Goal: Information Seeking & Learning: Learn about a topic

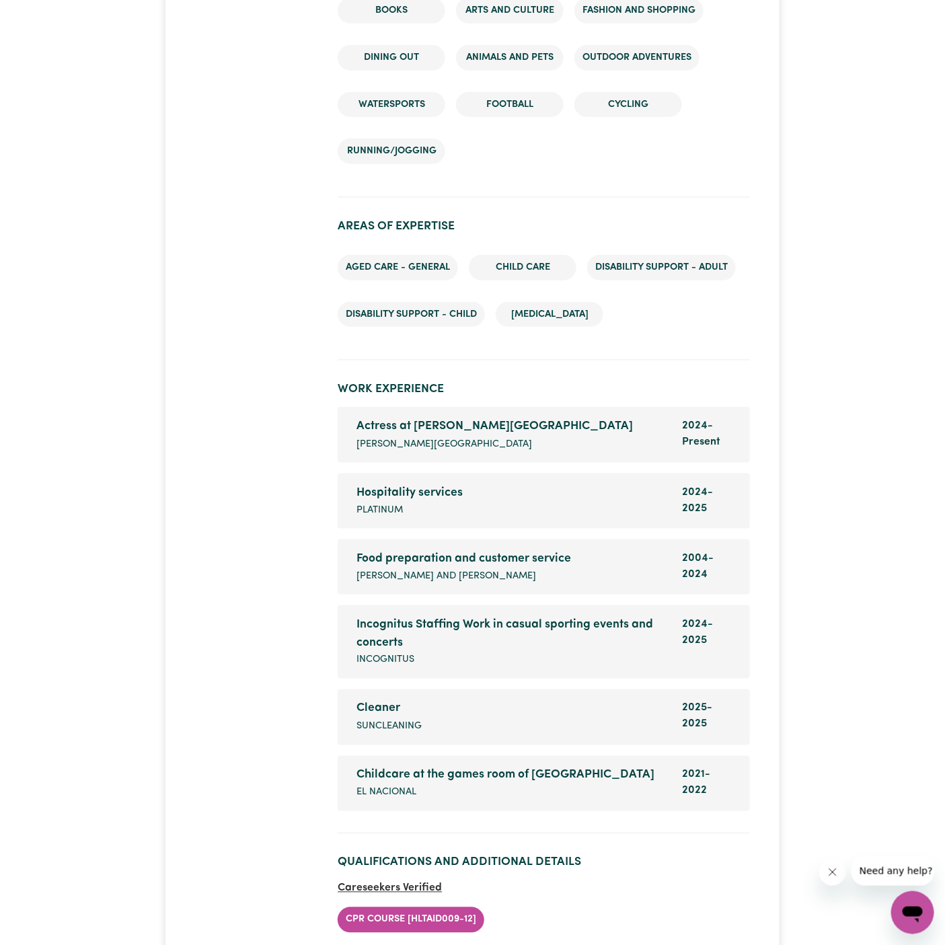
scroll to position [2315, 0]
